Goal: Task Accomplishment & Management: Use online tool/utility

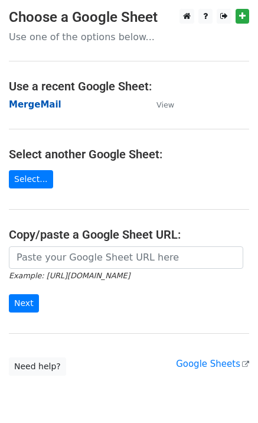
click at [34, 106] on strong "MergeMail" at bounding box center [35, 104] width 53 height 11
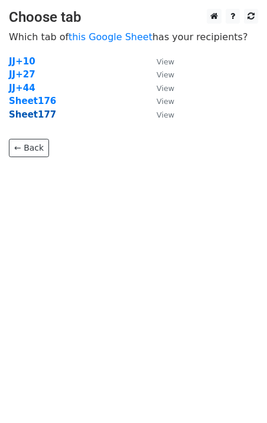
click at [38, 118] on strong "Sheet177" at bounding box center [32, 114] width 47 height 11
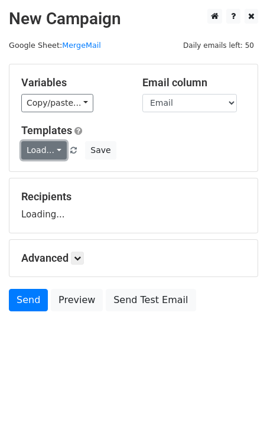
click at [51, 152] on link "Load..." at bounding box center [43, 150] width 45 height 18
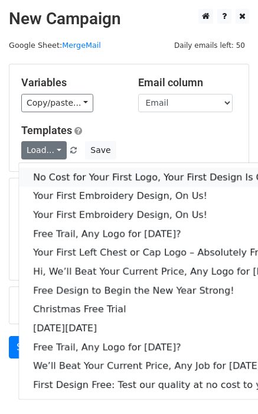
click at [57, 179] on link "No Cost for Your First Logo, Your First Design Is On Us!" at bounding box center [161, 177] width 285 height 19
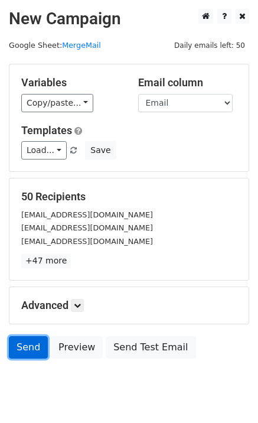
click at [19, 354] on link "Send" at bounding box center [28, 347] width 39 height 22
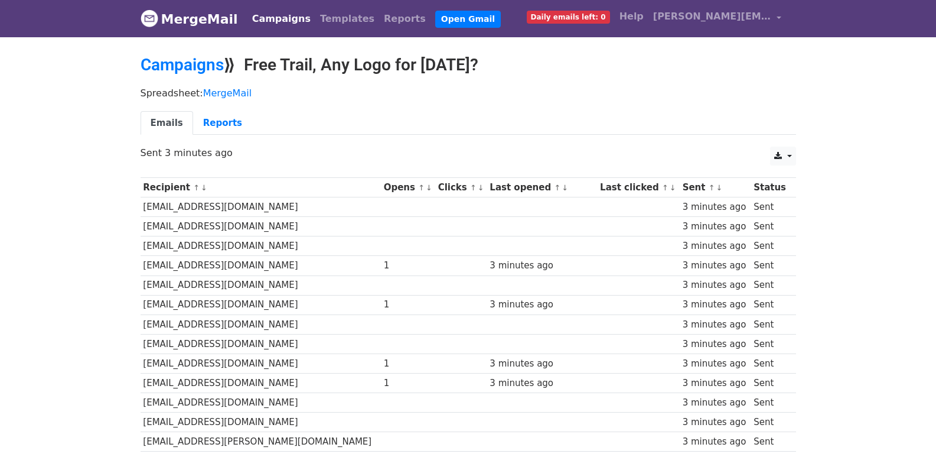
click at [484, 121] on ul "Emails Reports" at bounding box center [469, 123] width 656 height 24
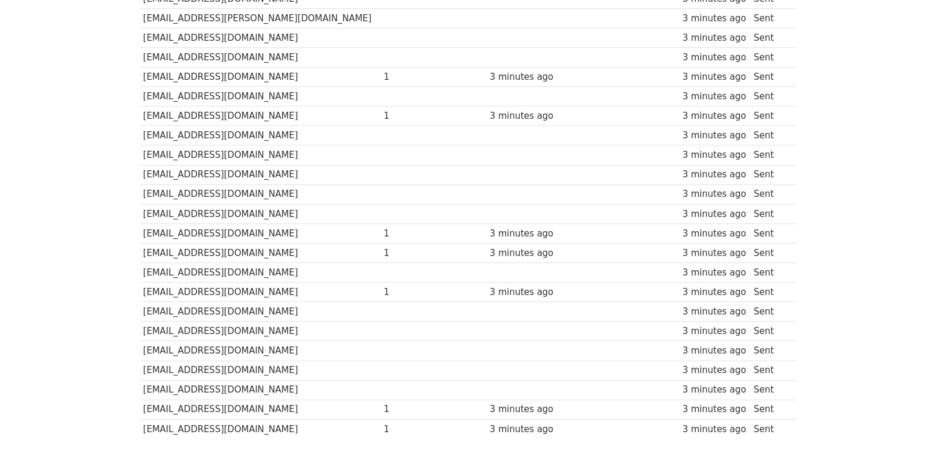
scroll to position [822, 0]
